Goal: Task Accomplishment & Management: Manage account settings

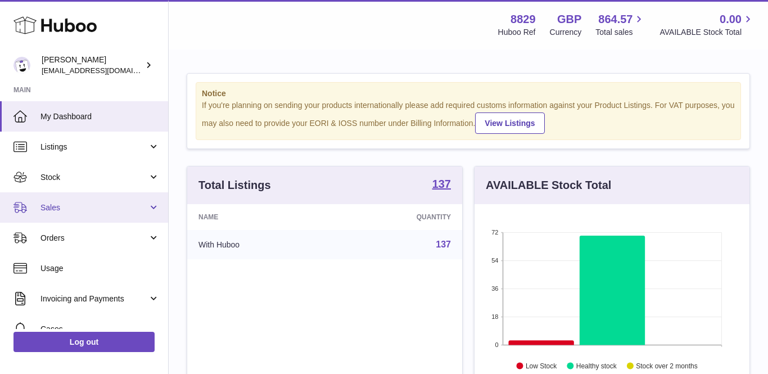
click at [66, 203] on span "Sales" at bounding box center [93, 207] width 107 height 11
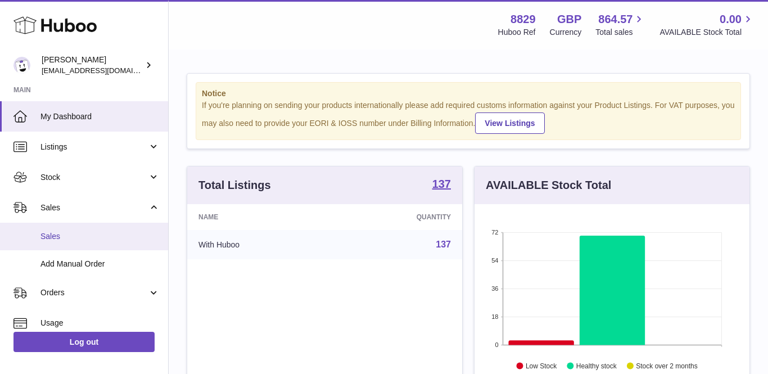
click at [72, 235] on span "Sales" at bounding box center [99, 236] width 119 height 11
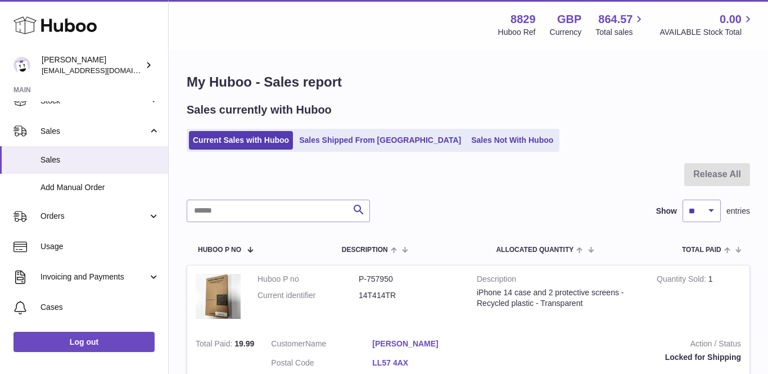
scroll to position [127, 0]
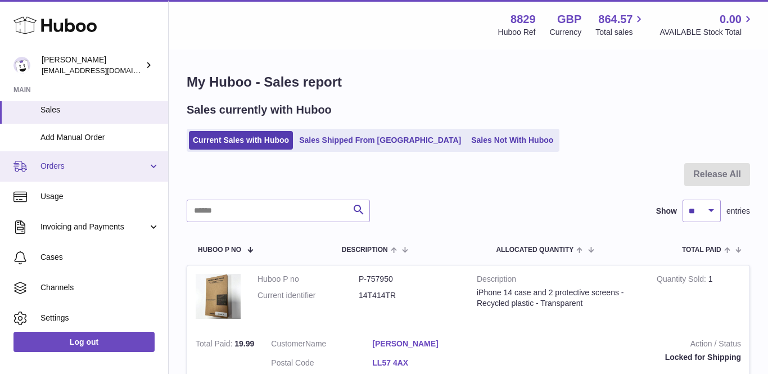
click at [85, 164] on span "Orders" at bounding box center [93, 166] width 107 height 11
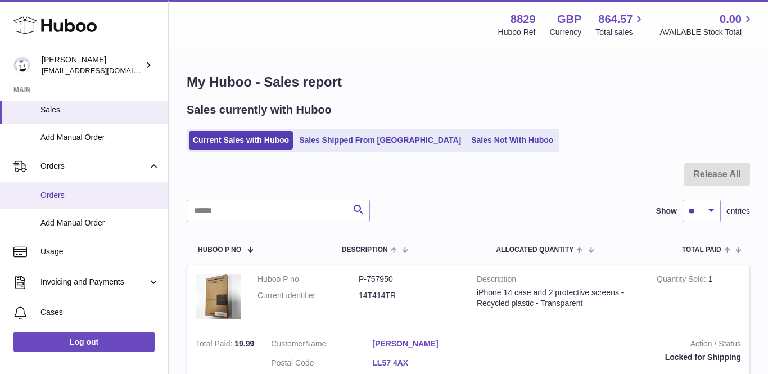
click at [80, 193] on span "Orders" at bounding box center [99, 195] width 119 height 11
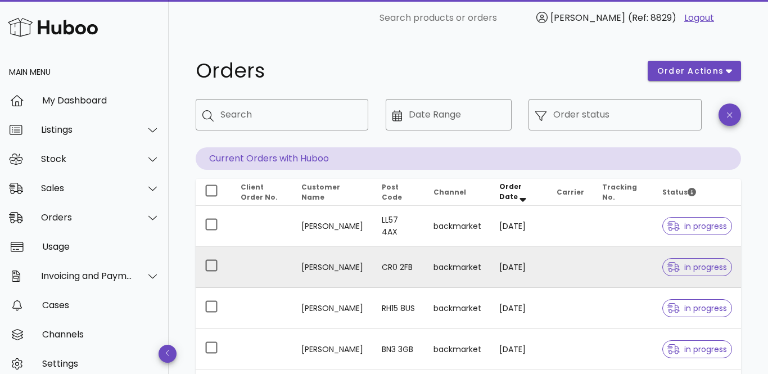
click at [328, 263] on td "[PERSON_NAME]" at bounding box center [332, 267] width 81 height 41
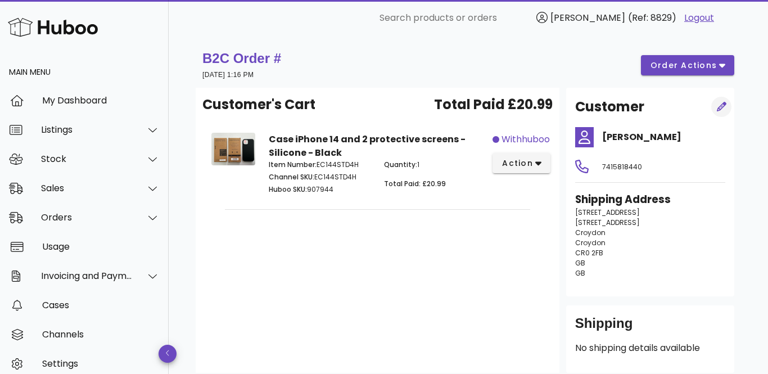
click at [720, 107] on icon "button" at bounding box center [722, 107] width 10 height 10
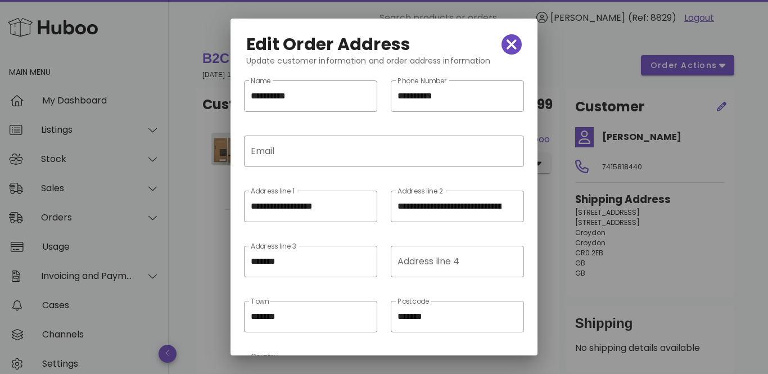
drag, startPoint x: 396, startPoint y: 207, endPoint x: 526, endPoint y: 222, distance: 131.3
click at [526, 222] on div "**********" at bounding box center [457, 213] width 147 height 55
click at [511, 209] on icon "clear icon" at bounding box center [510, 206] width 13 height 13
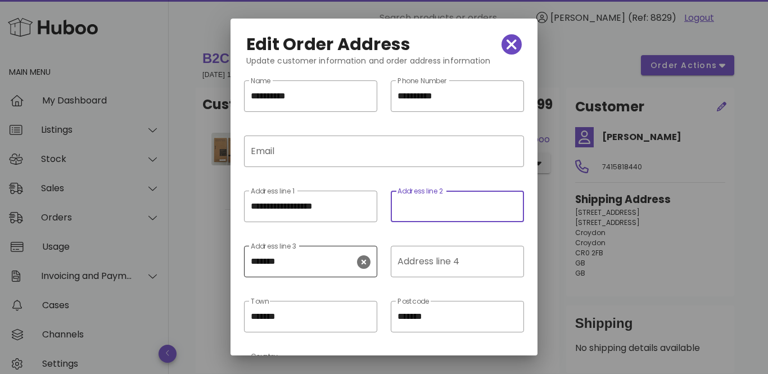
scroll to position [87, 0]
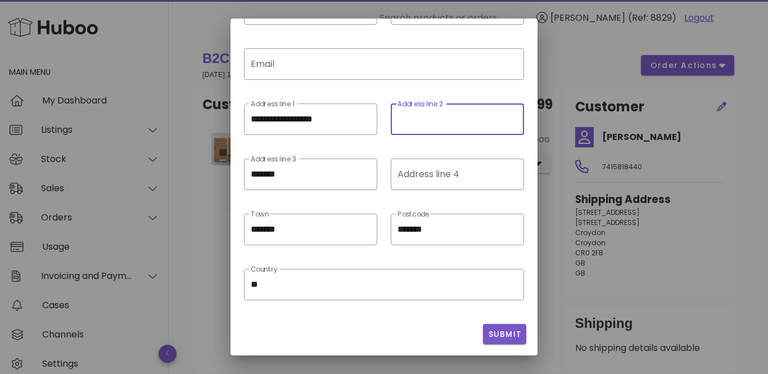
click at [501, 333] on span "Submit" at bounding box center [505, 334] width 34 height 12
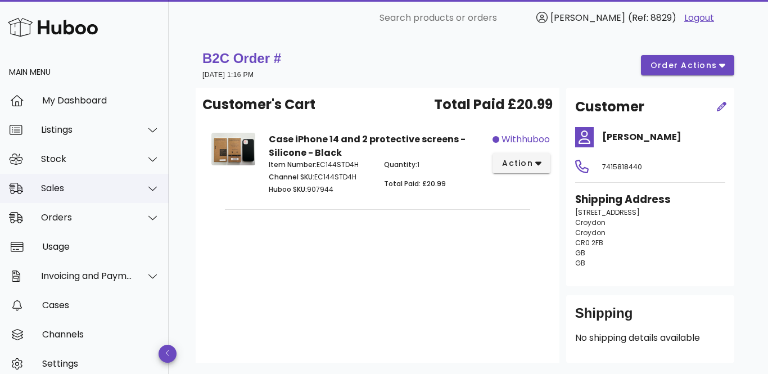
click at [69, 192] on div "Sales" at bounding box center [87, 188] width 92 height 11
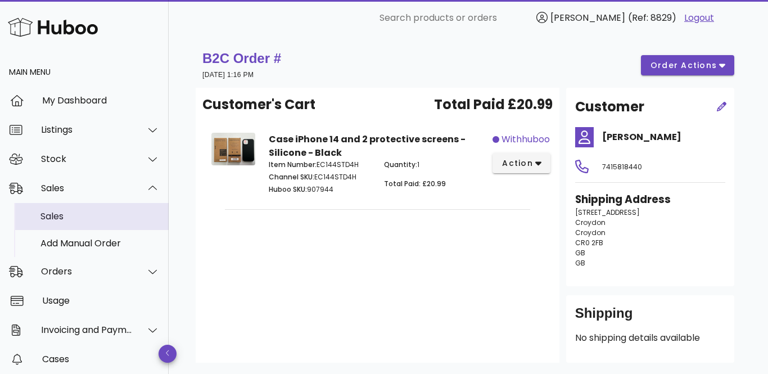
click at [69, 218] on div "Sales" at bounding box center [99, 216] width 119 height 11
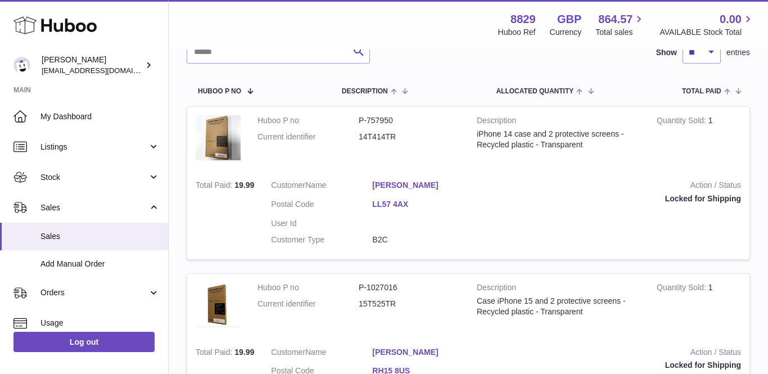
scroll to position [163, 0]
